Goal: Task Accomplishment & Management: Complete application form

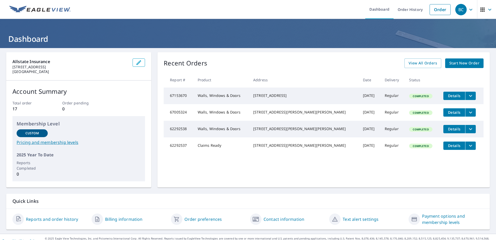
click at [479, 63] on div "Recent Orders View All Orders Start New Order Report # Product Address Date Del…" at bounding box center [323, 119] width 332 height 135
click at [476, 63] on link "Start New Order" at bounding box center [464, 63] width 38 height 10
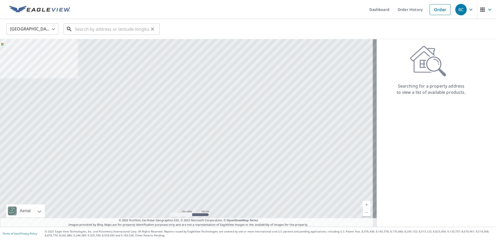
click at [79, 29] on input "text" at bounding box center [112, 29] width 74 height 15
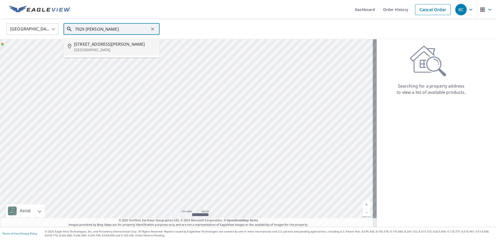
click at [88, 43] on span "[STREET_ADDRESS][PERSON_NAME]" at bounding box center [114, 44] width 81 height 6
type input "[STREET_ADDRESS][PERSON_NAME]"
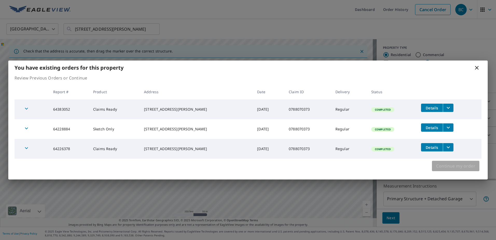
click at [458, 167] on span "Continue my order" at bounding box center [455, 165] width 39 height 7
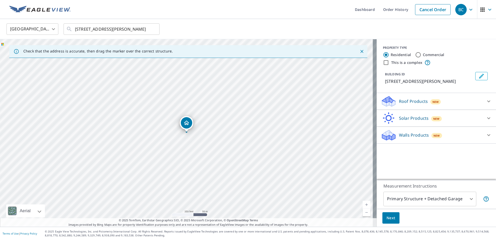
click at [431, 137] on div "New" at bounding box center [436, 135] width 11 height 5
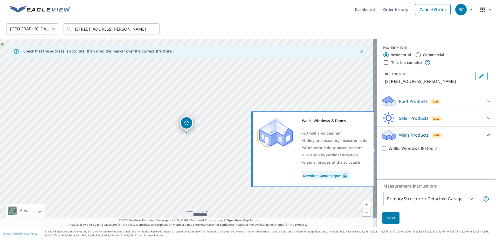
click at [381, 148] on input "Walls, Windows & Doors" at bounding box center [385, 148] width 8 height 6
checkbox input "true"
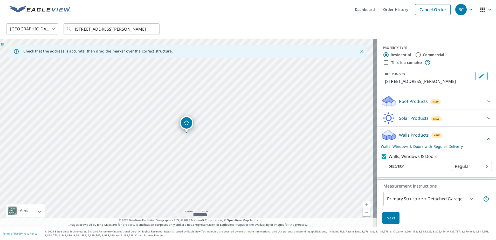
click at [482, 101] on div at bounding box center [488, 101] width 12 height 12
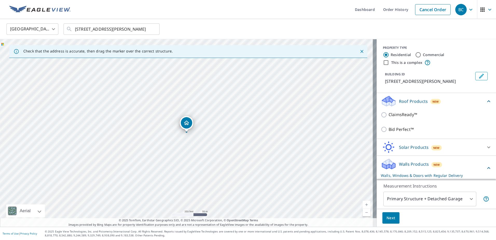
click at [487, 102] on icon at bounding box center [488, 101] width 3 height 2
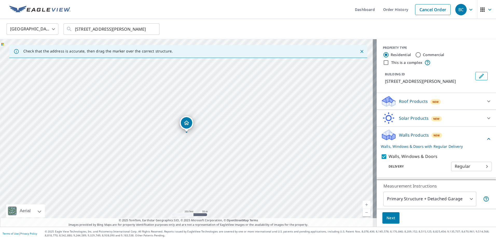
click at [390, 218] on span "Next" at bounding box center [390, 217] width 9 height 6
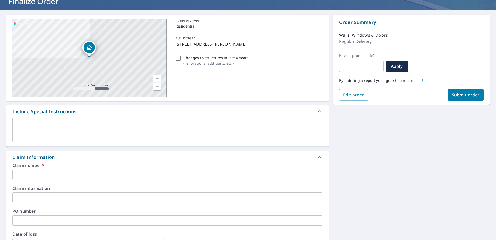
scroll to position [78, 0]
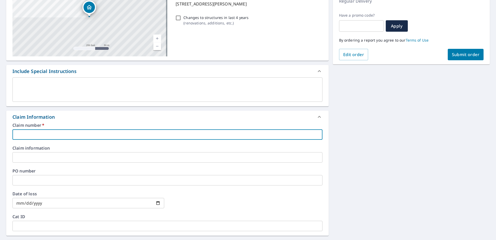
paste input "0788070373"
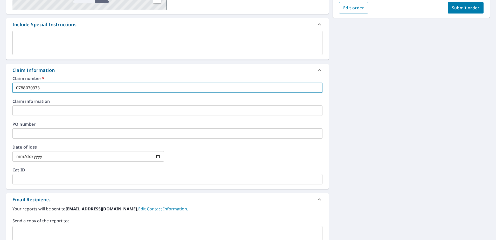
scroll to position [130, 0]
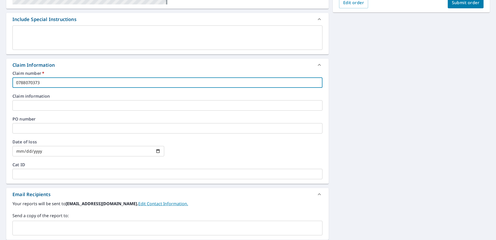
type input "0788070373"
click at [116, 152] on input "date" at bounding box center [88, 151] width 152 height 10
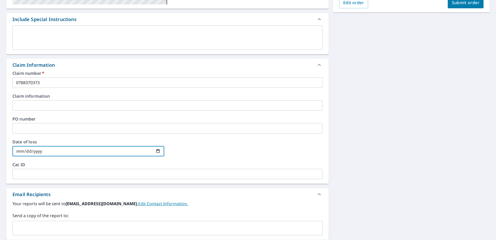
click at [460, 119] on div "[STREET_ADDRESS][PERSON_NAME] Aerial Road A standard road map Aerial A detailed…" at bounding box center [248, 105] width 496 height 374
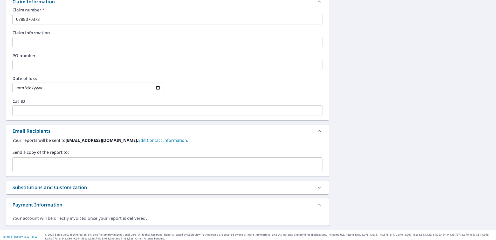
scroll to position [196, 0]
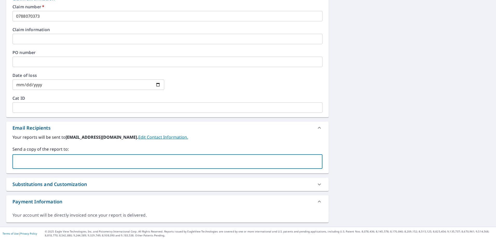
click at [195, 157] on input "text" at bounding box center [163, 161] width 297 height 10
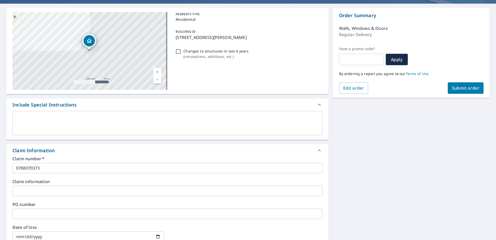
scroll to position [15, 0]
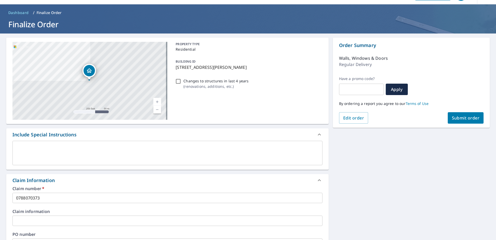
type input "[EMAIL_ADDRESS][DOMAIN_NAME]"
click at [473, 132] on div "[STREET_ADDRESS][PERSON_NAME] Aerial Road A standard road map Aerial A detailed…" at bounding box center [248, 220] width 496 height 374
click at [465, 117] on span "Submit order" at bounding box center [466, 118] width 28 height 6
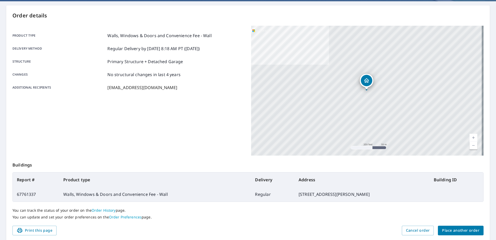
scroll to position [66, 0]
